Goal: Information Seeking & Learning: Learn about a topic

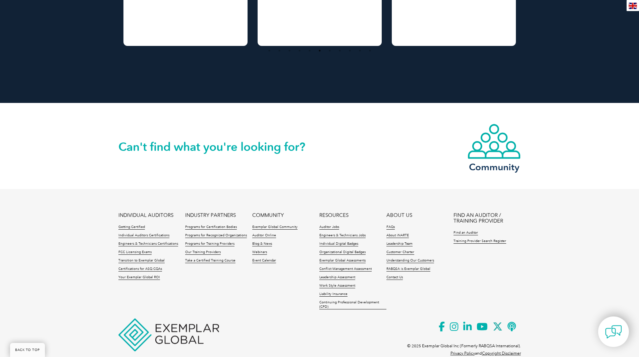
scroll to position [559, 0]
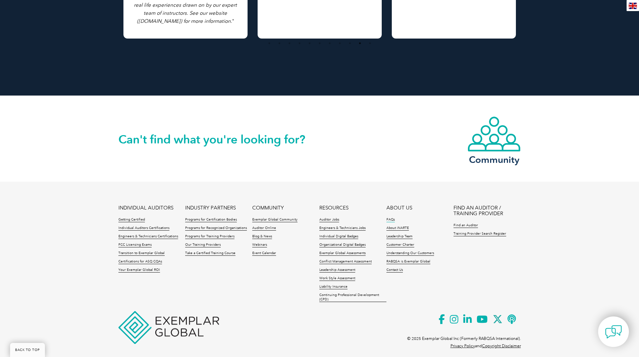
click at [392, 218] on link "FAQs" at bounding box center [390, 220] width 8 height 5
